Goal: Book appointment/travel/reservation

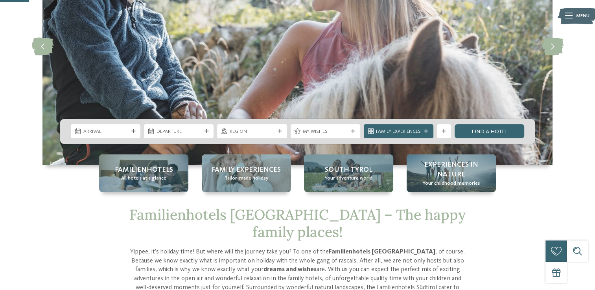
scroll to position [157, 0]
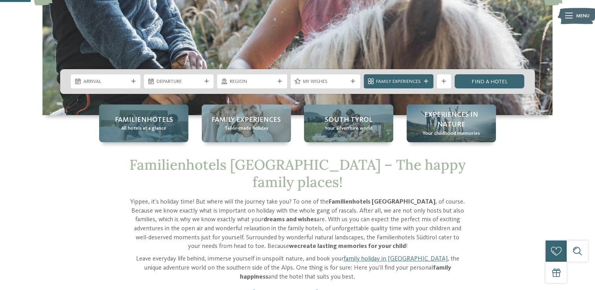
click at [138, 131] on span "All hotels at a glance" at bounding box center [143, 128] width 45 height 7
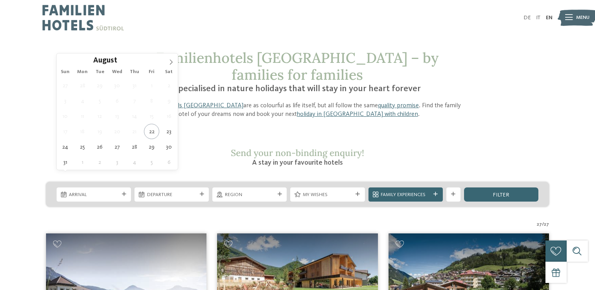
click at [110, 191] on span "Arrival" at bounding box center [94, 194] width 50 height 7
click at [171, 61] on icon at bounding box center [171, 62] width 6 height 6
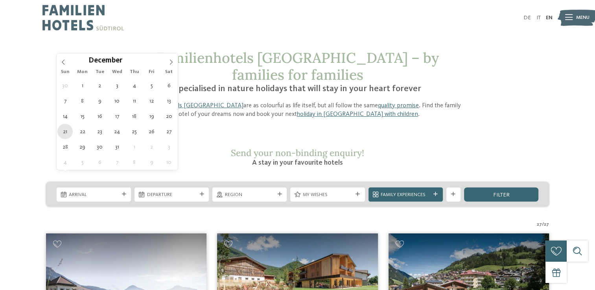
type div "21.12.2025"
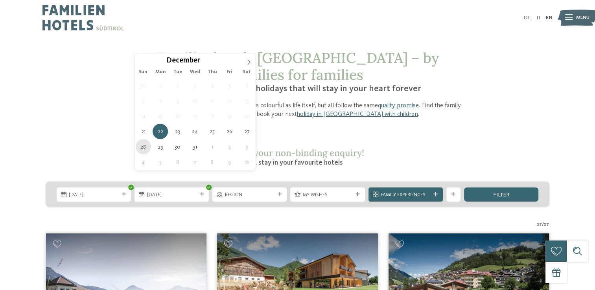
type div "28.12.2025"
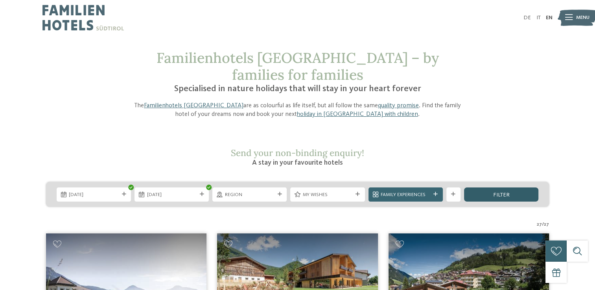
click at [493, 192] on span "filter" at bounding box center [500, 195] width 17 height 6
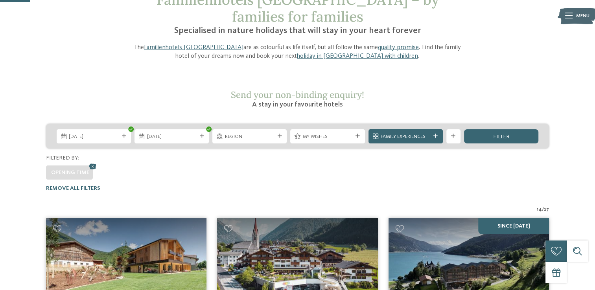
scroll to position [53, 0]
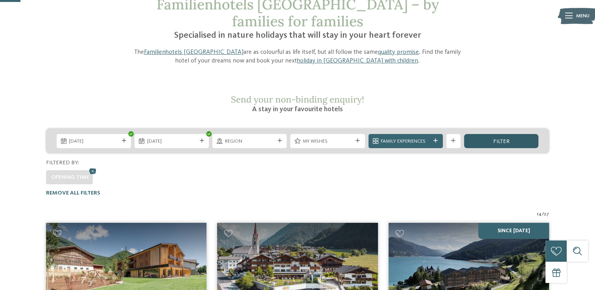
click at [494, 139] on span "filter" at bounding box center [500, 142] width 17 height 6
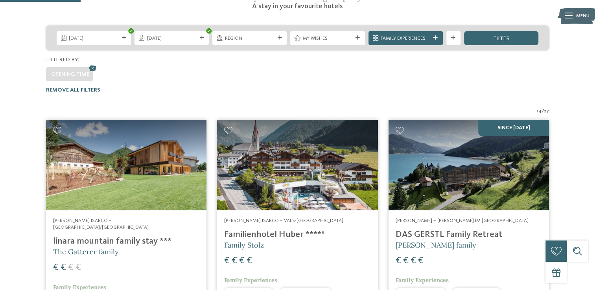
scroll to position [93, 0]
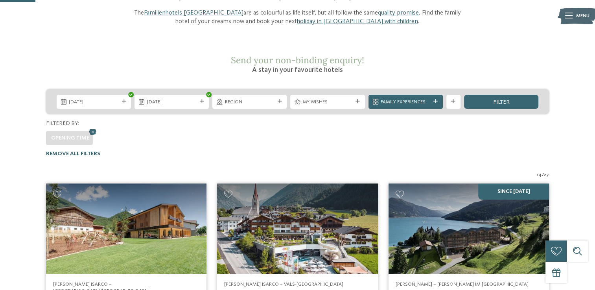
click at [408, 99] on span "Family Experiences" at bounding box center [405, 102] width 50 height 7
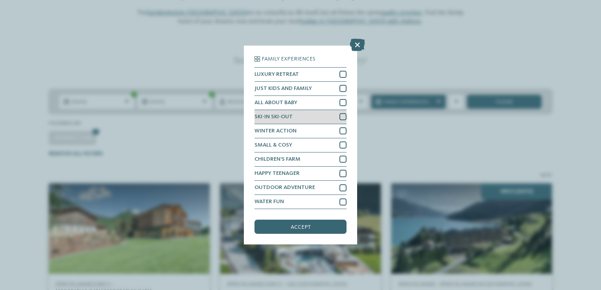
click at [340, 117] on div at bounding box center [342, 116] width 7 height 7
drag, startPoint x: 317, startPoint y: 225, endPoint x: 340, endPoint y: 200, distance: 33.7
click at [317, 225] on div "accept" at bounding box center [300, 227] width 92 height 14
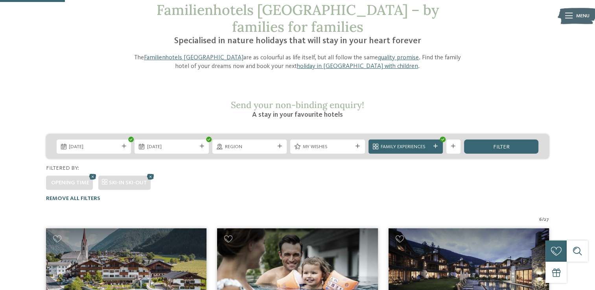
scroll to position [0, 0]
